Goal: Check status: Check status

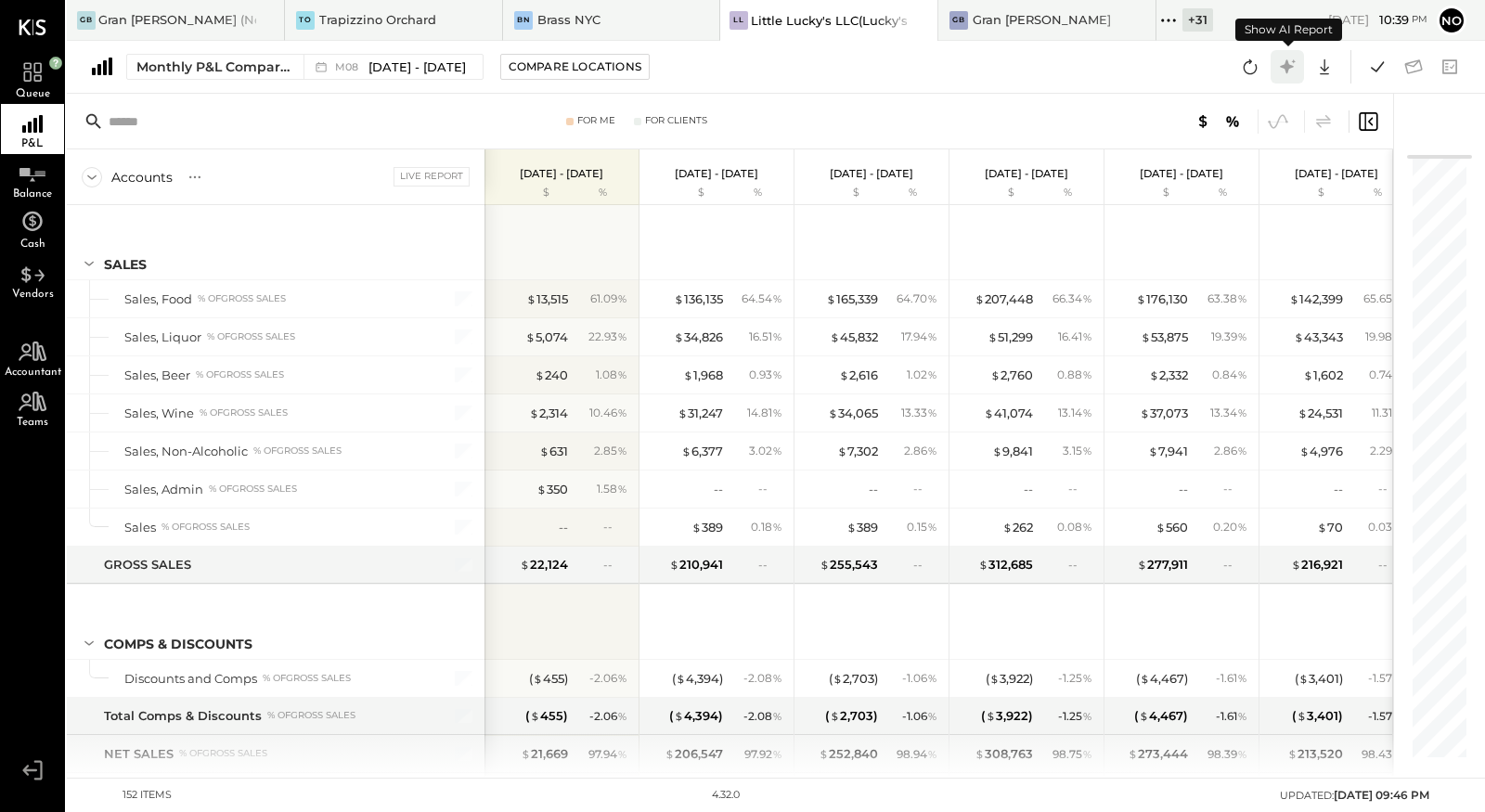
click at [1283, 69] on icon at bounding box center [1287, 67] width 24 height 24
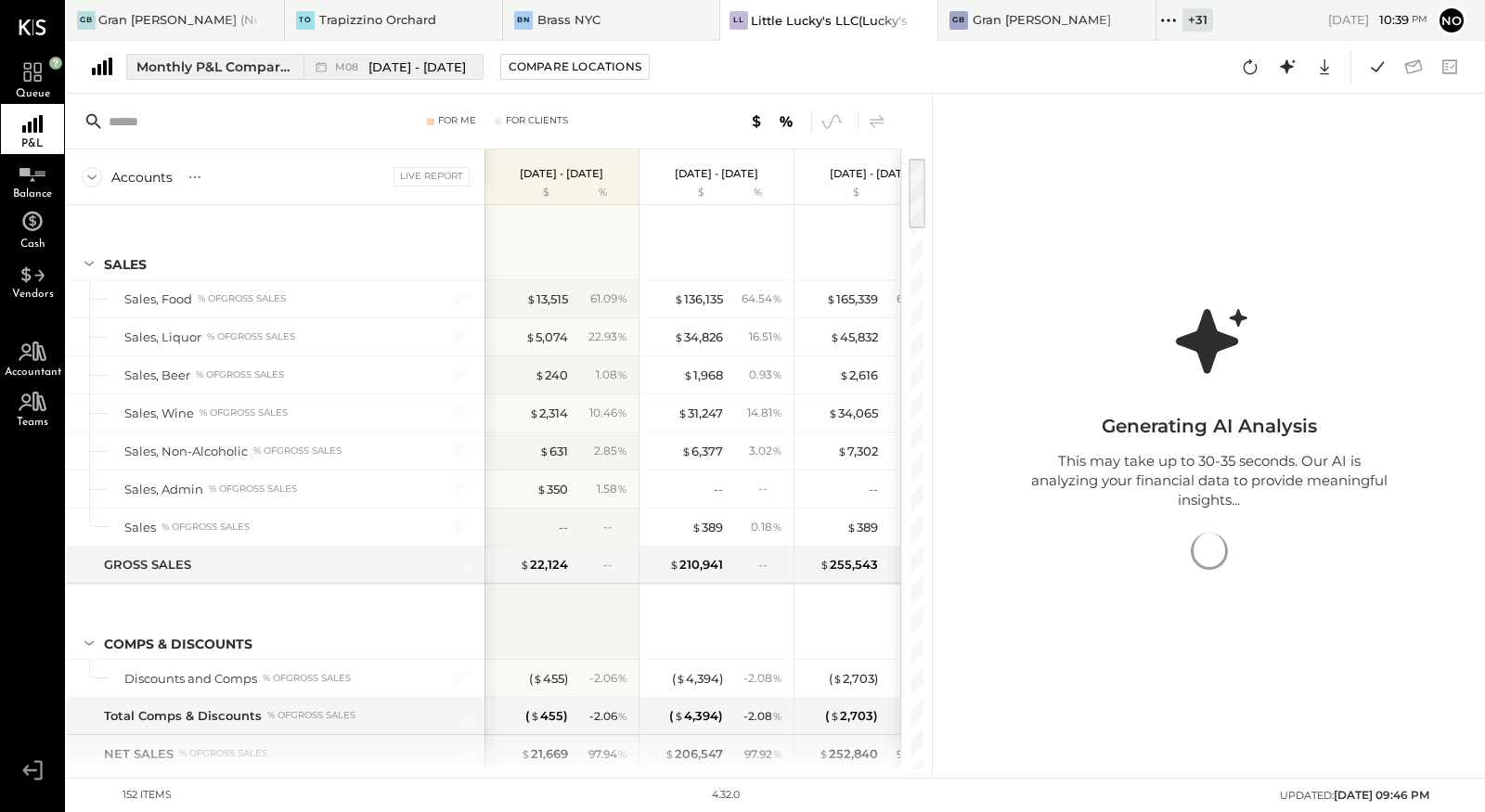
click at [377, 66] on span "[DATE] - [DATE]" at bounding box center [417, 68] width 98 height 18
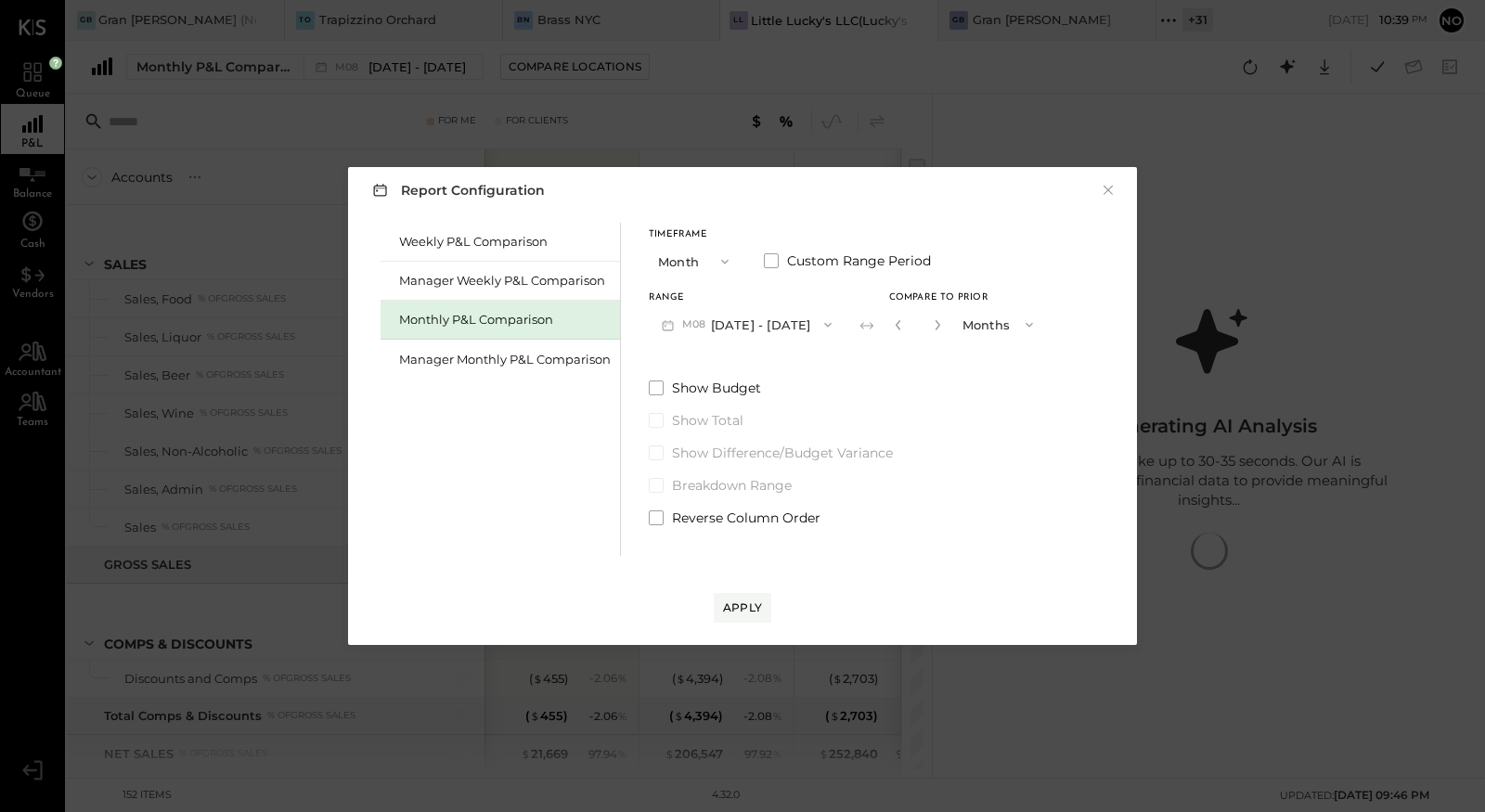
click at [763, 320] on button "M08 [DATE] - [DATE]" at bounding box center [746, 324] width 196 height 34
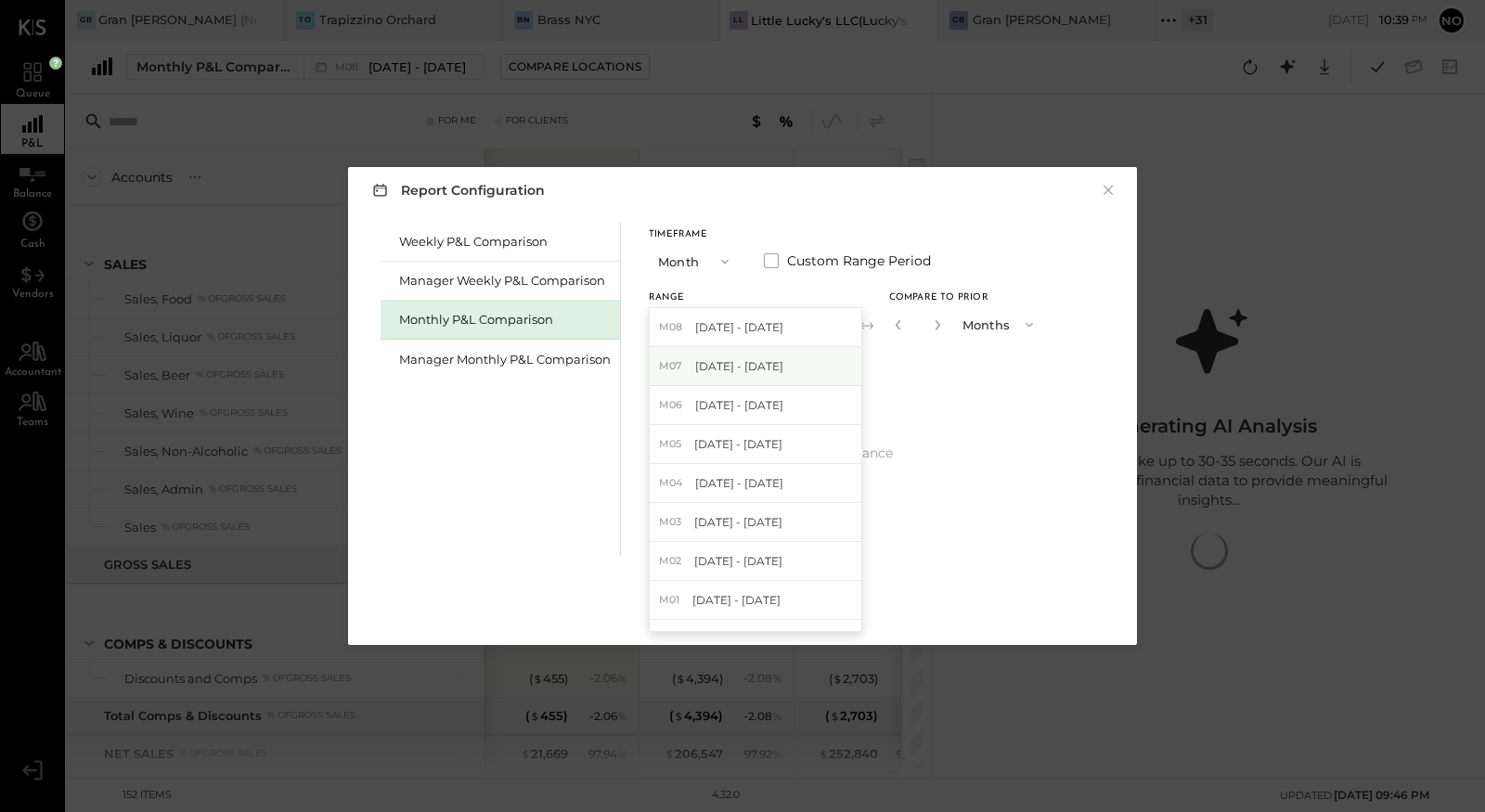
click at [760, 363] on span "[DATE] - [DATE]" at bounding box center [740, 366] width 88 height 16
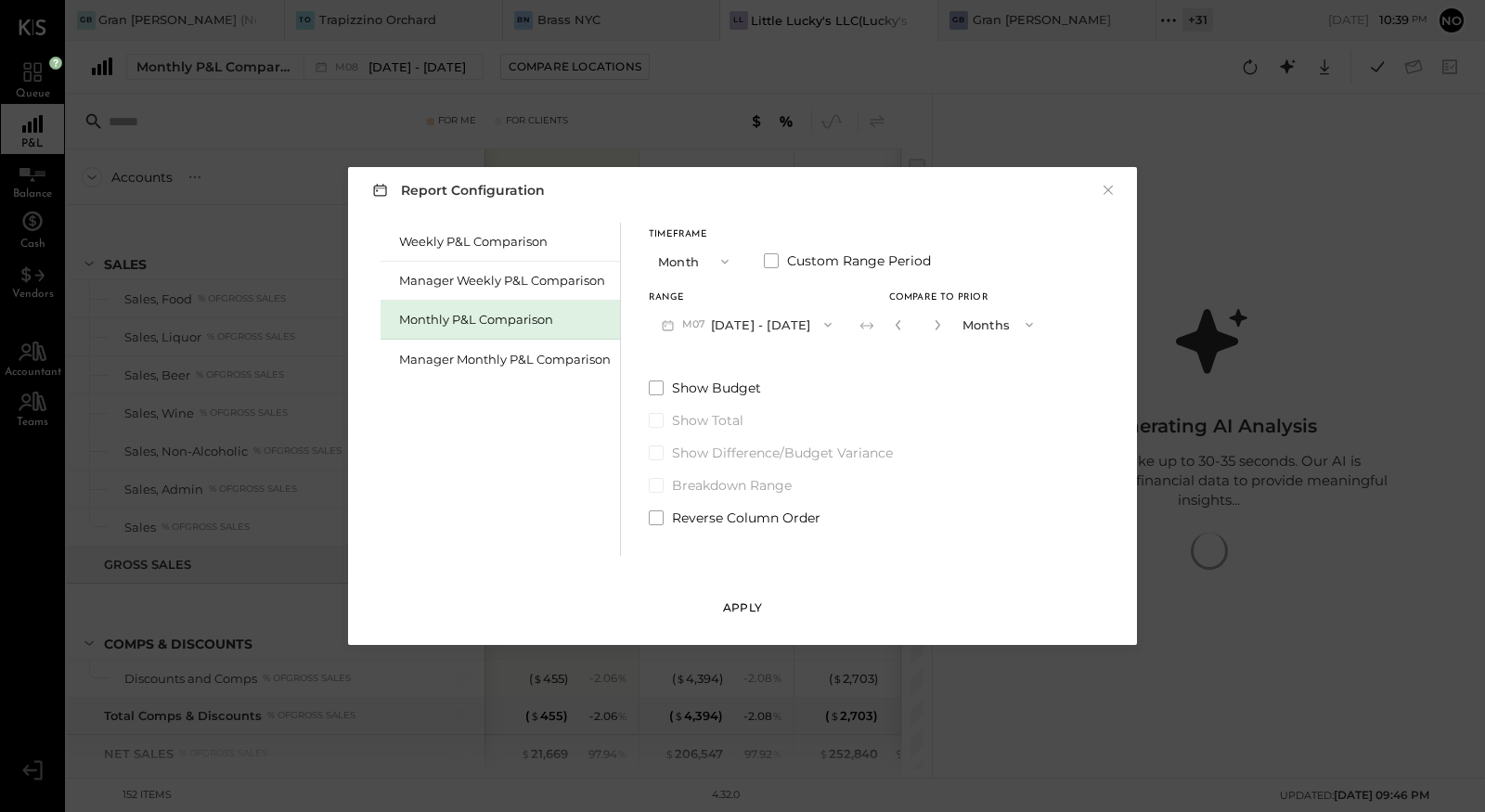
click at [748, 607] on div "Apply" at bounding box center [742, 607] width 39 height 16
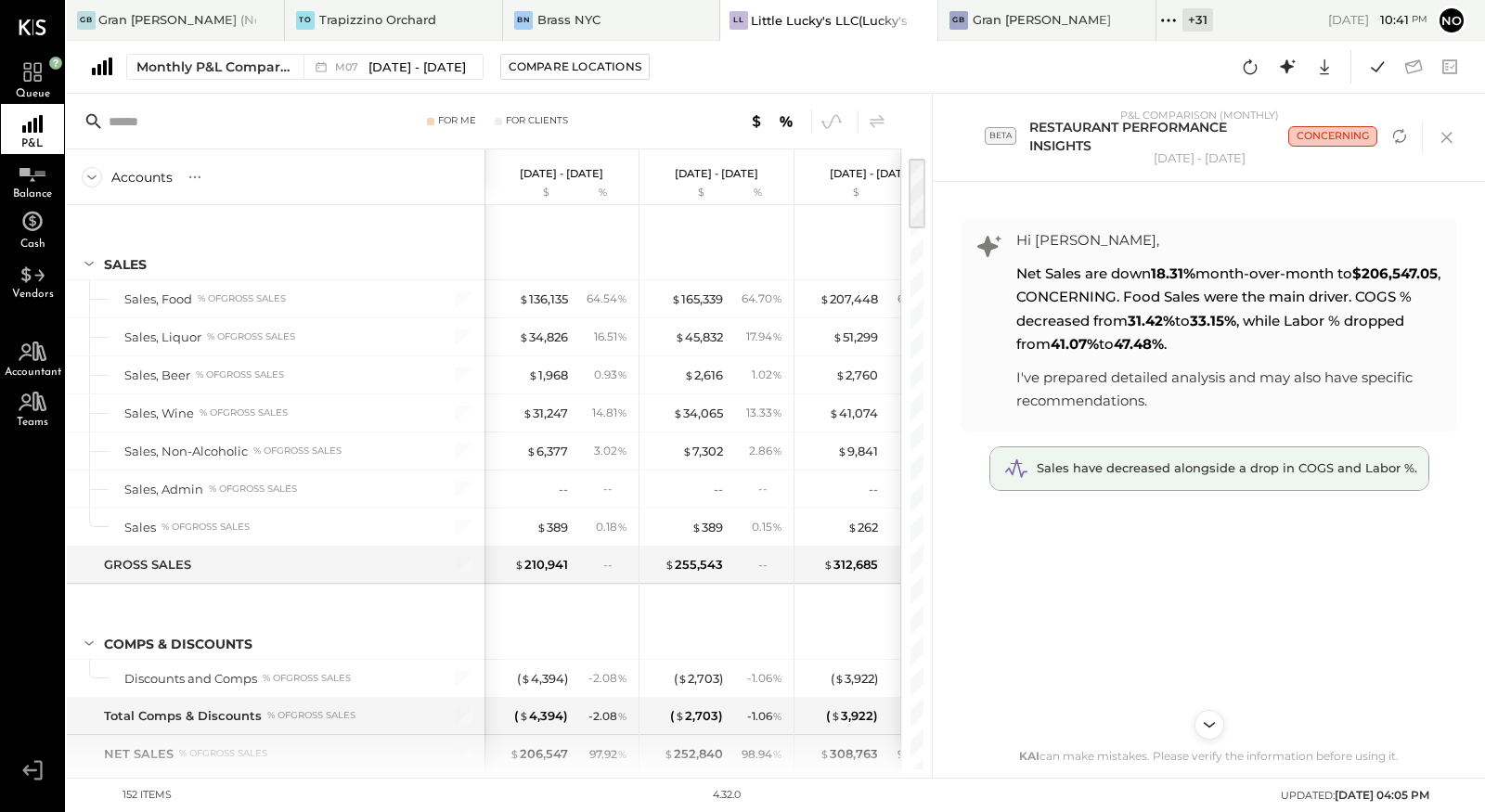
click at [1229, 465] on span "Sales have decreased alongside a drop in COGS and Labor %." at bounding box center [1227, 467] width 381 height 15
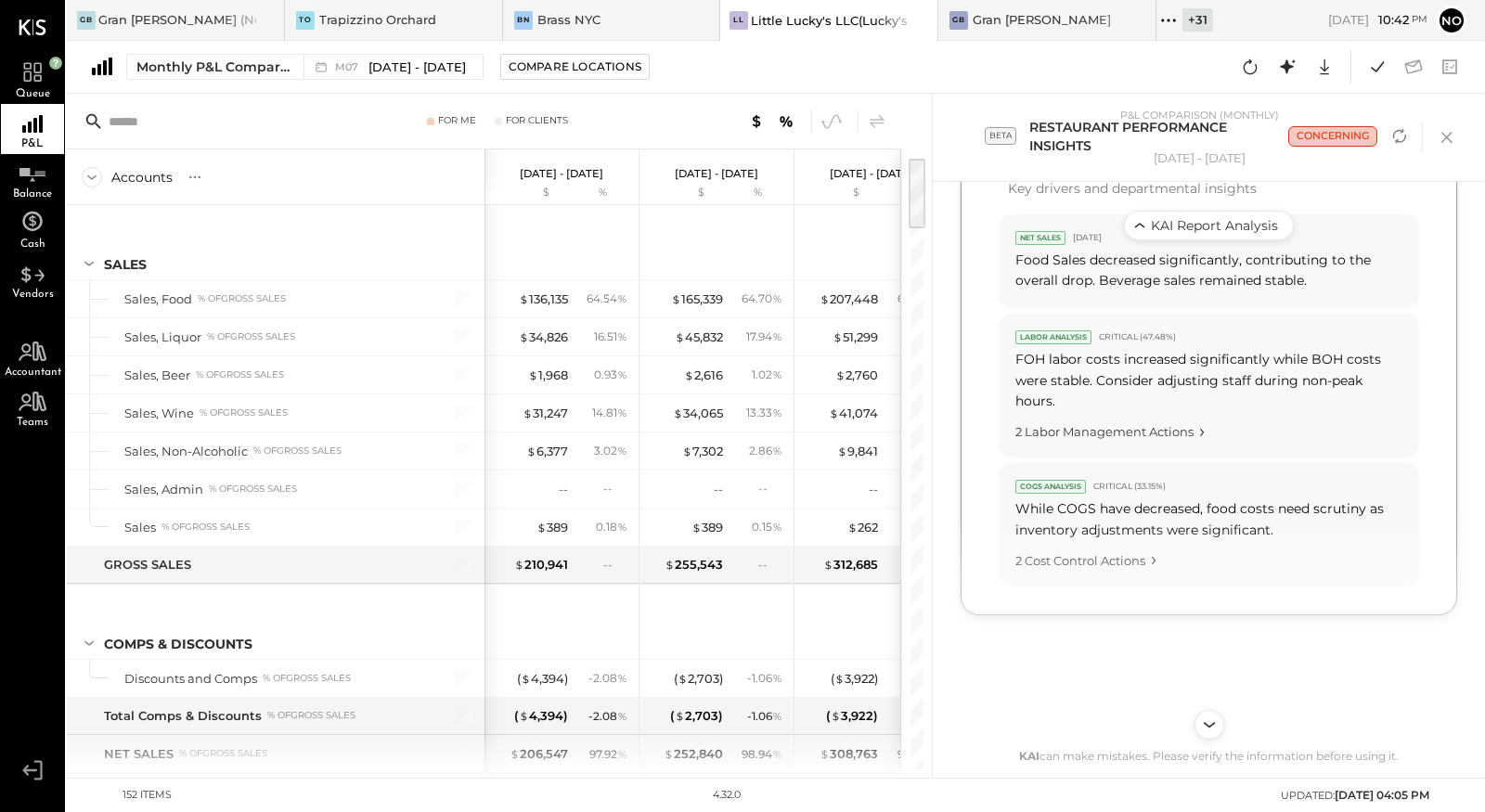
scroll to position [1323, 0]
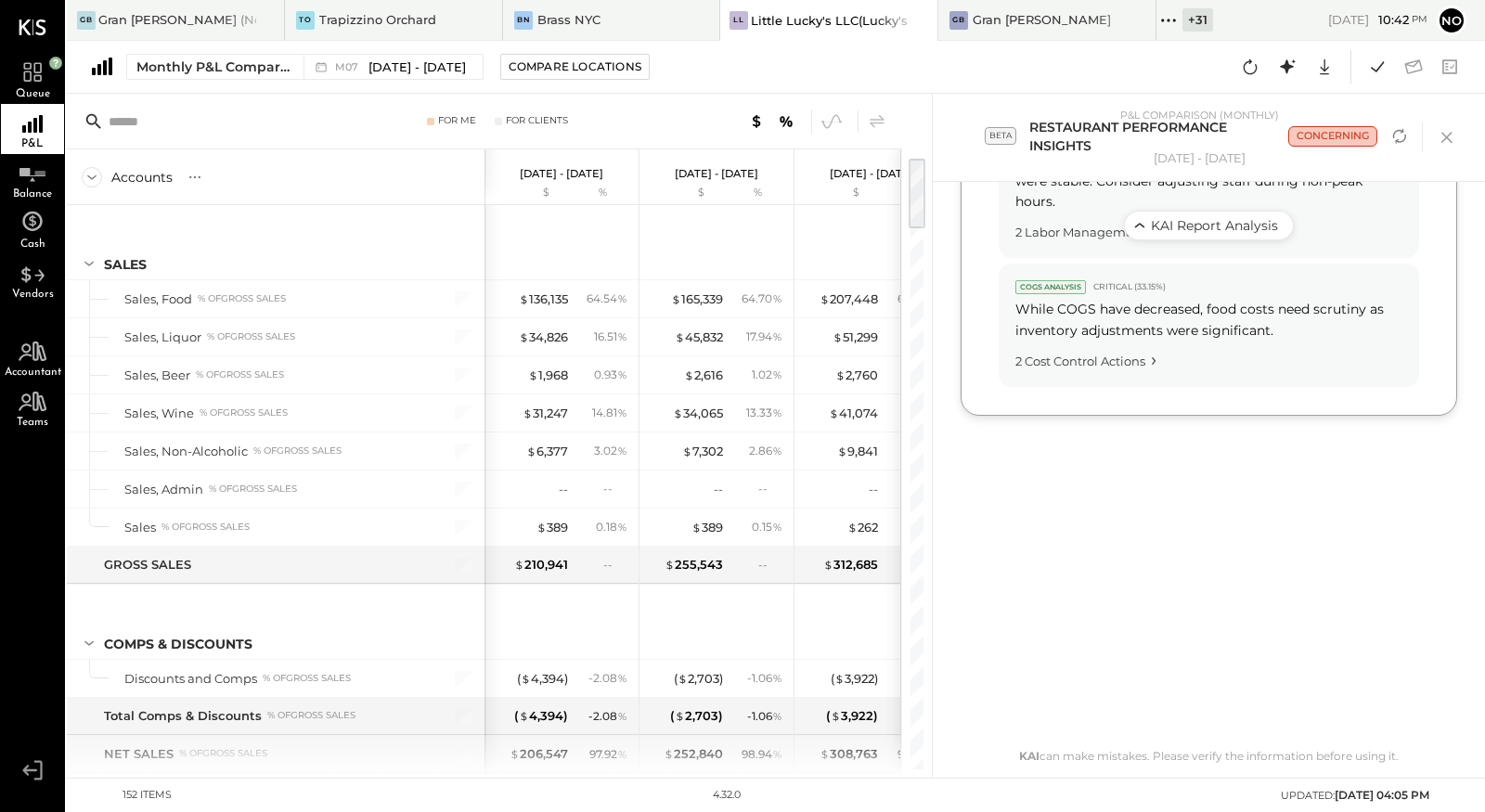
click at [1320, 136] on div "CONCERNING" at bounding box center [1332, 136] width 89 height 21
click at [1327, 138] on div "CONCERNING" at bounding box center [1332, 136] width 89 height 21
click at [1397, 133] on icon "Refresh analysis" at bounding box center [1400, 136] width 23 height 23
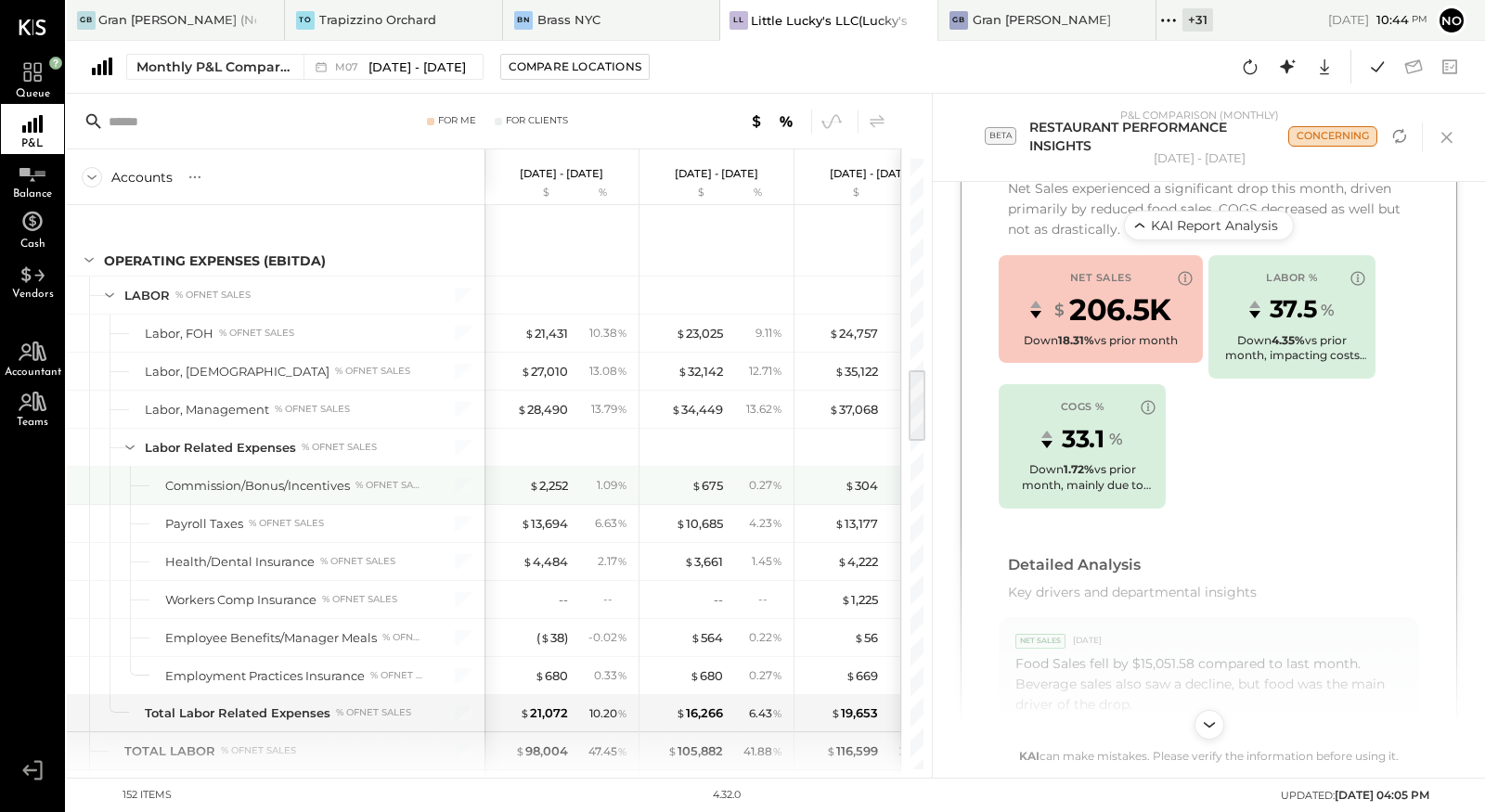
scroll to position [1725, 0]
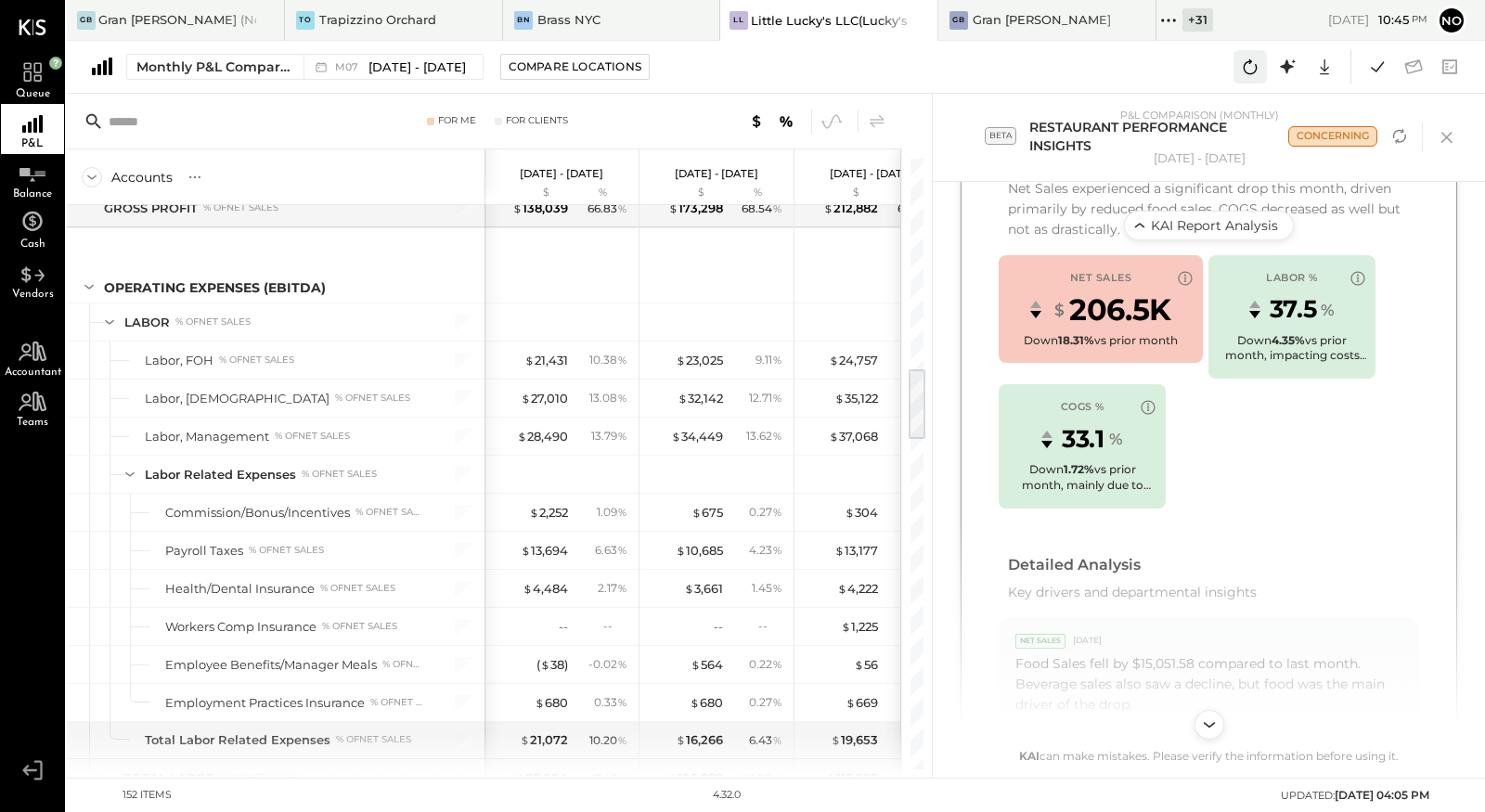
click at [1249, 70] on icon at bounding box center [1250, 67] width 24 height 24
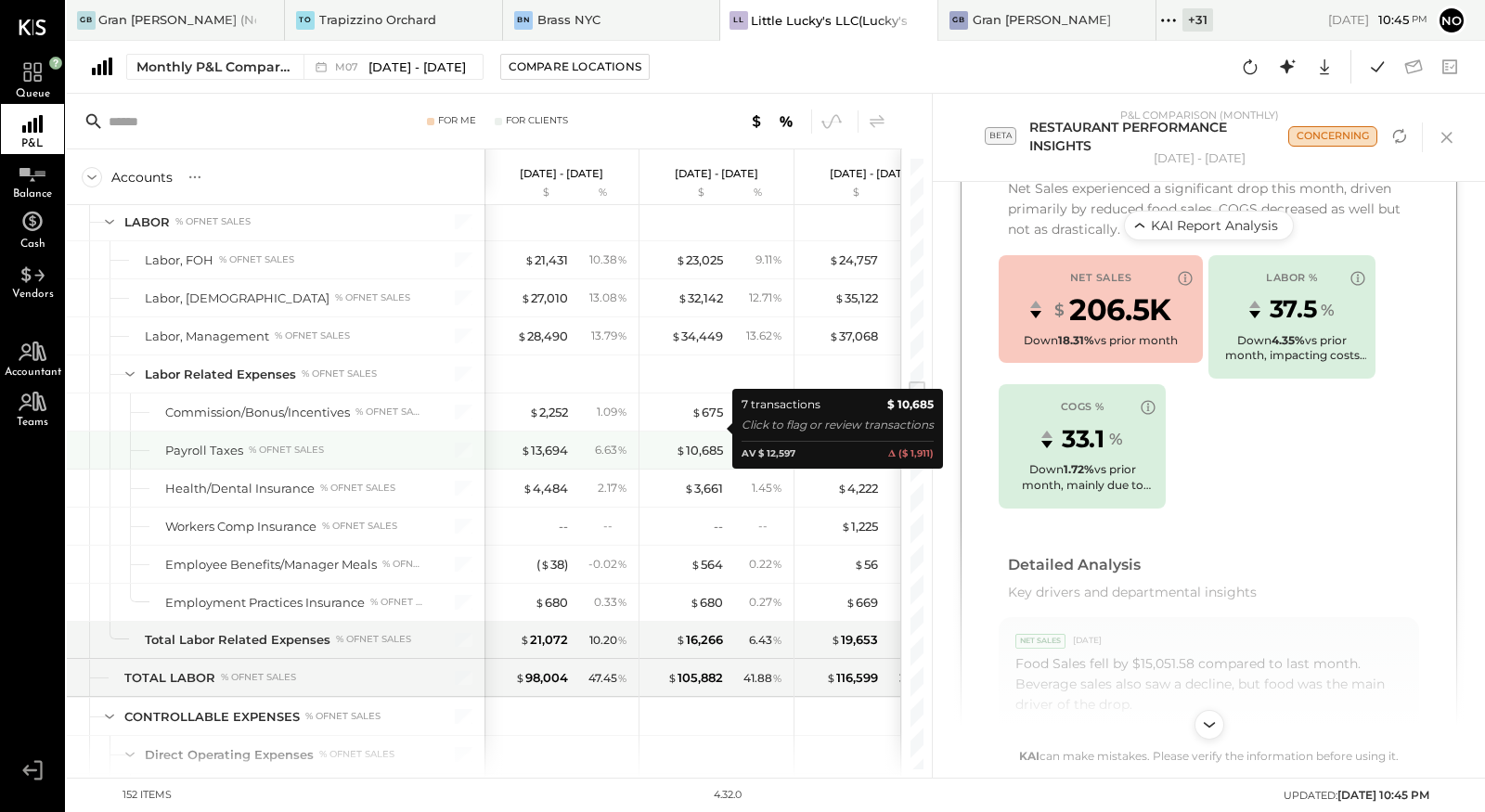
scroll to position [1812, 0]
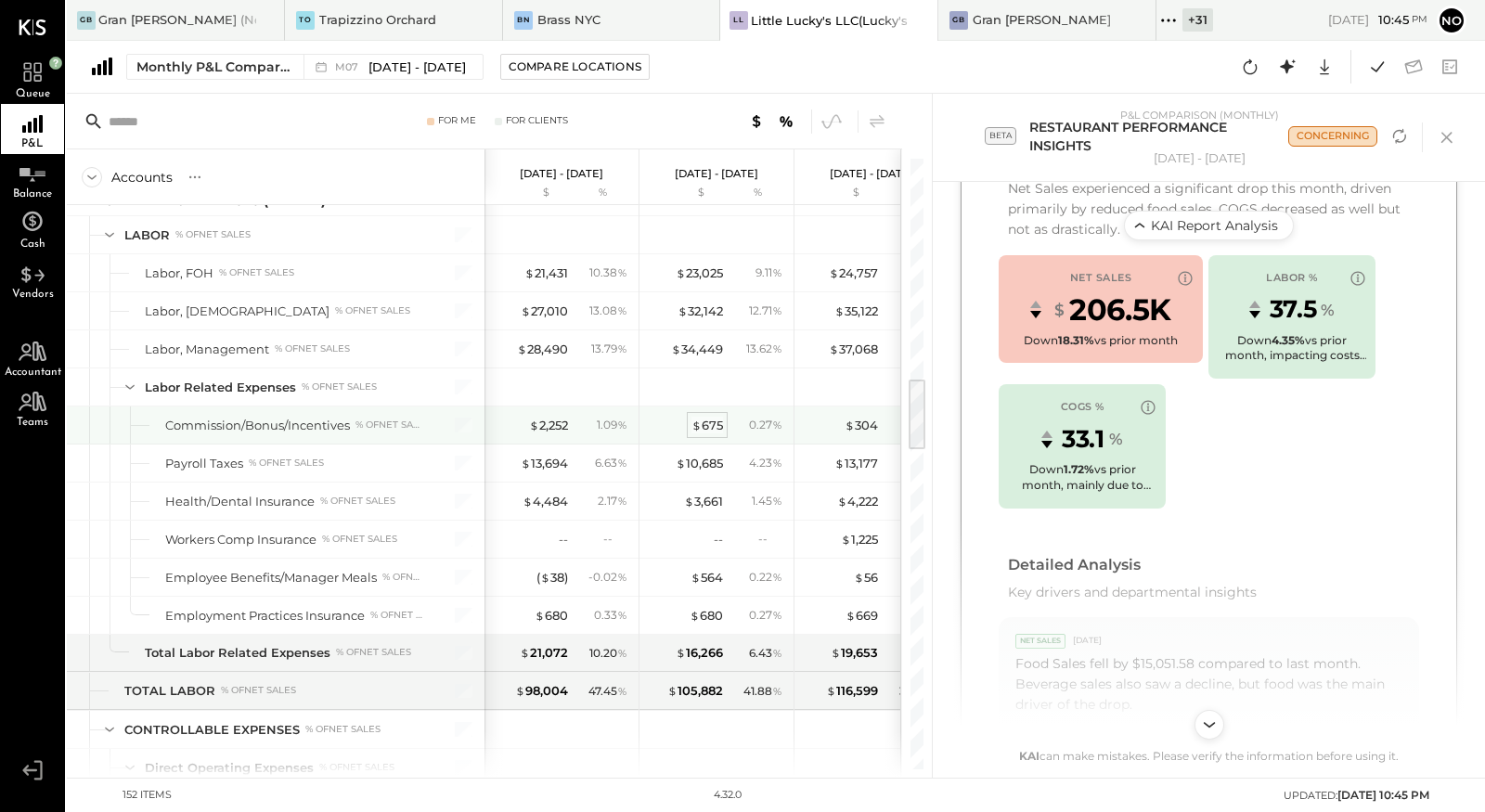
click at [718, 417] on div "$ 675" at bounding box center [707, 426] width 31 height 18
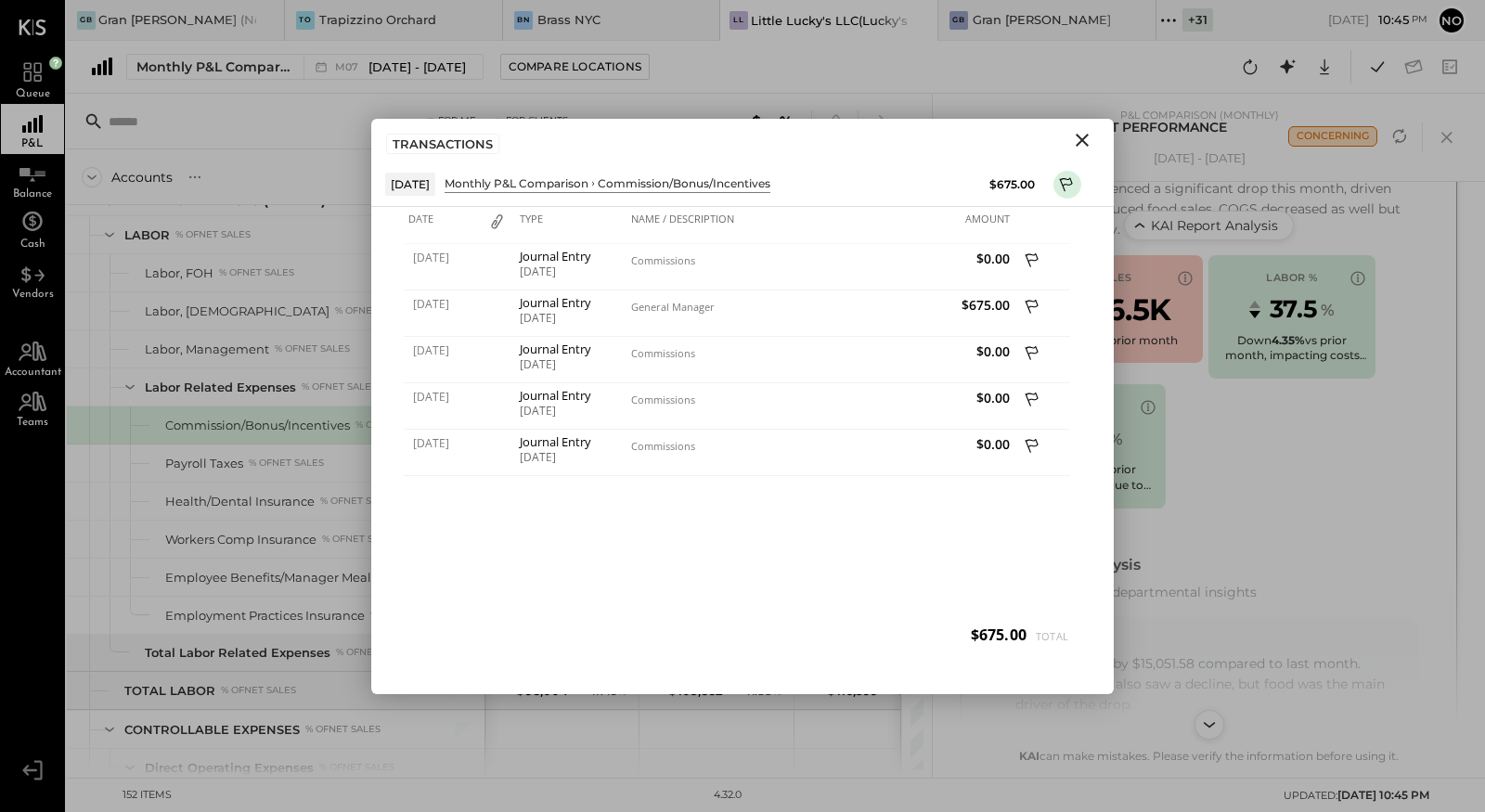
click at [1079, 134] on icon "Close" at bounding box center [1082, 140] width 23 height 23
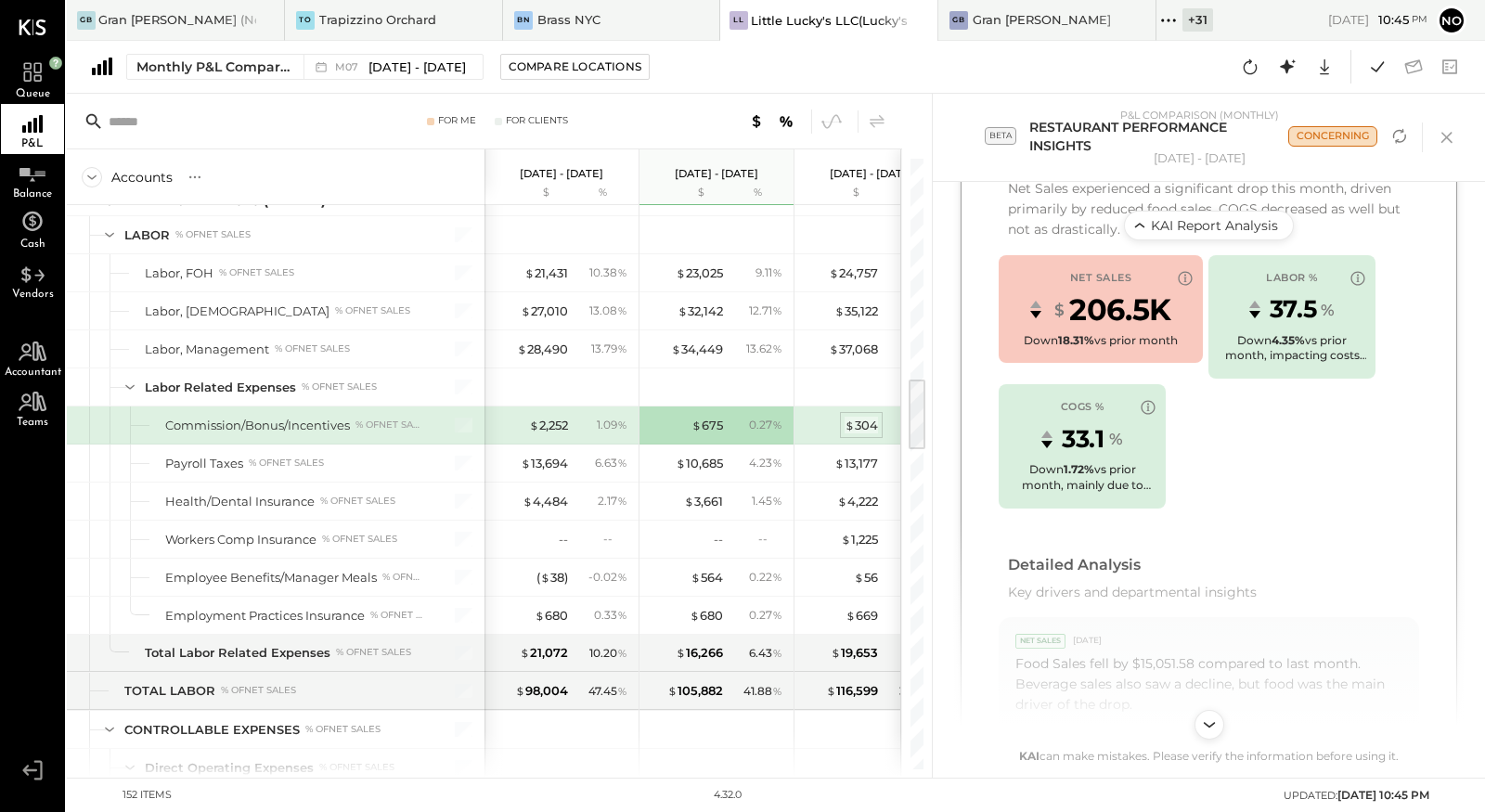
click at [857, 417] on div "$ 304" at bounding box center [861, 426] width 33 height 18
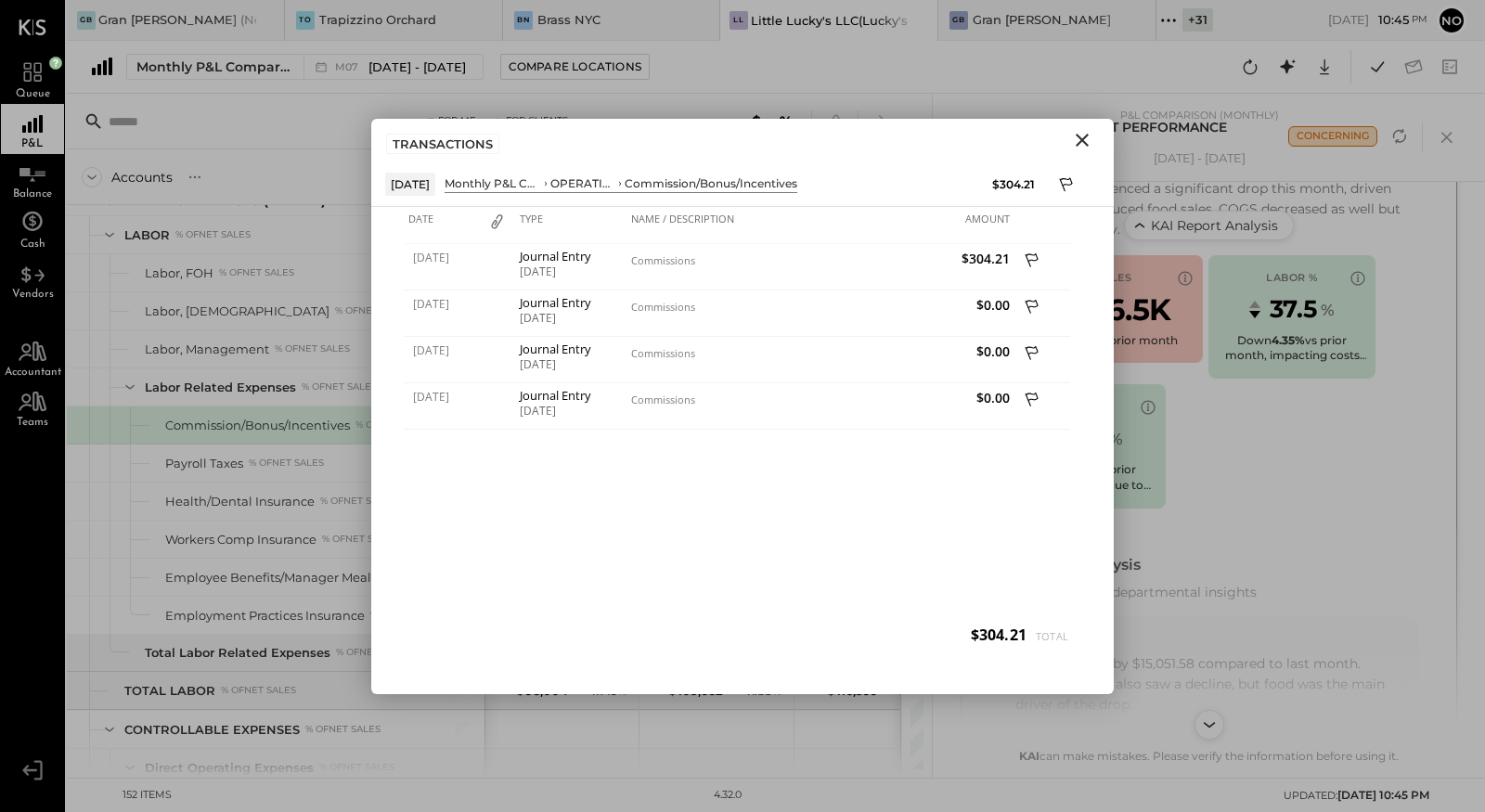
click at [1082, 138] on icon "Close" at bounding box center [1081, 139] width 13 height 13
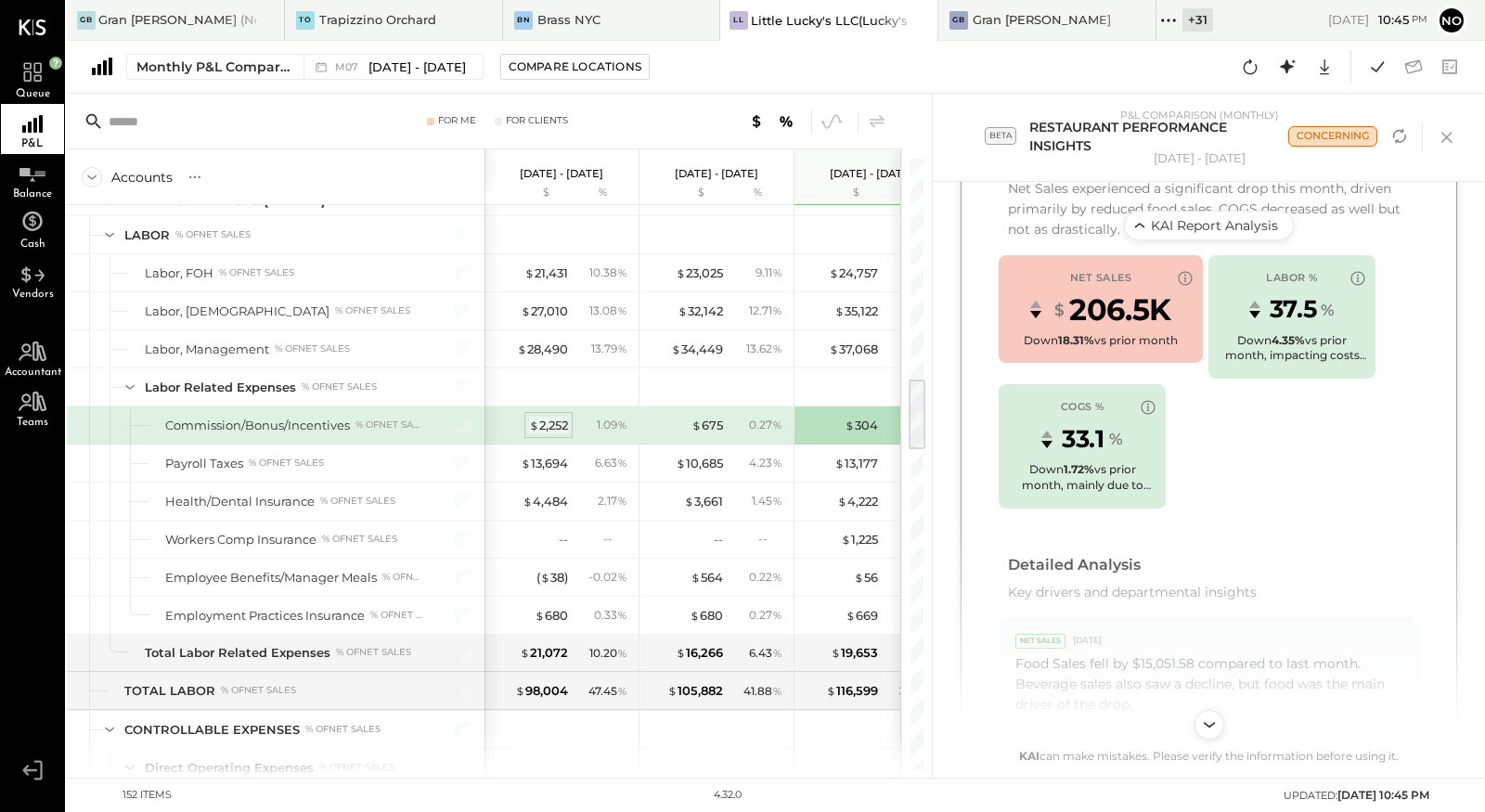
click at [545, 417] on div "$ 2,252" at bounding box center [549, 426] width 39 height 18
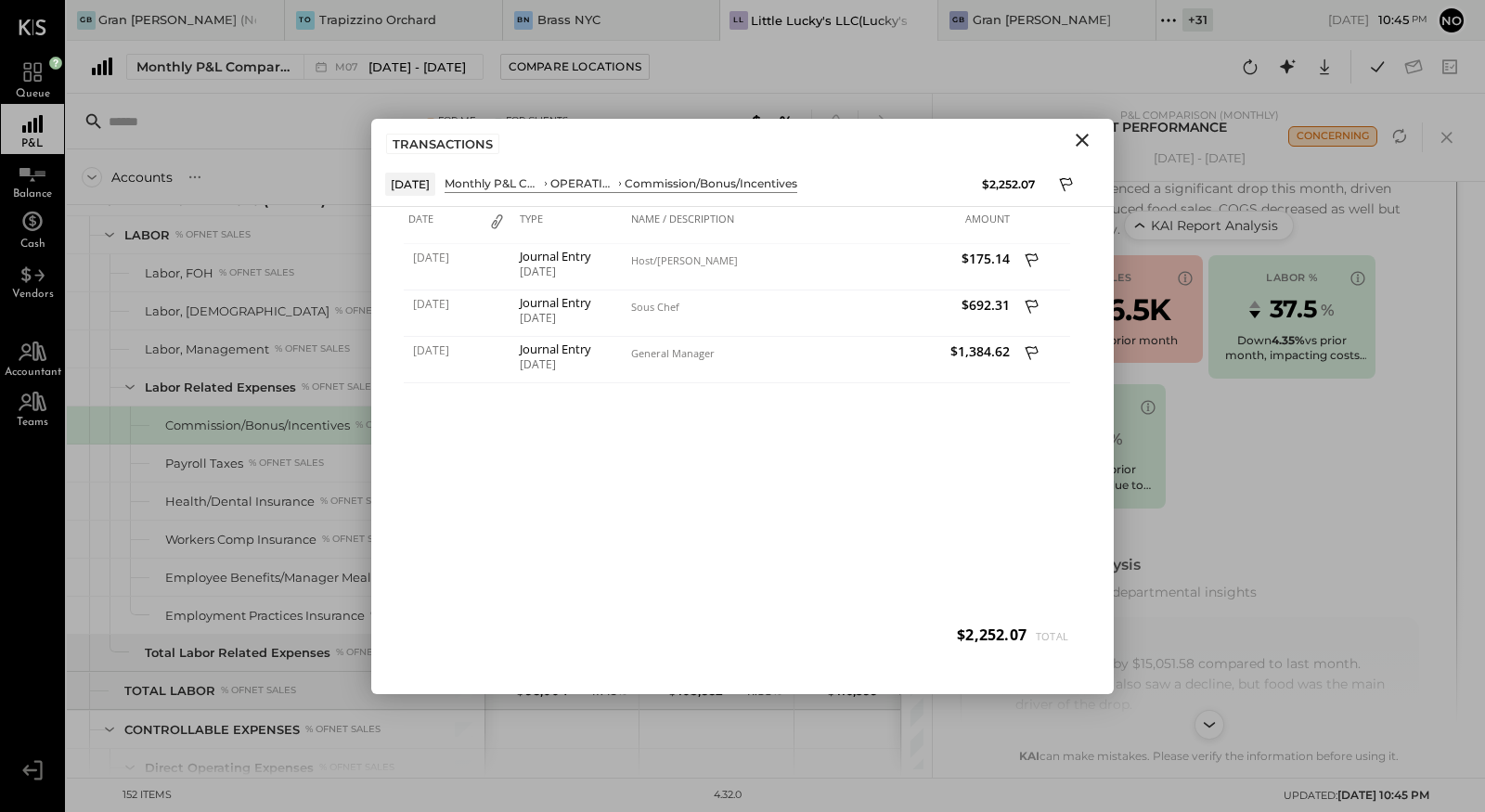
click at [1087, 136] on icon "Close" at bounding box center [1082, 140] width 23 height 23
